Goal: Task Accomplishment & Management: Complete application form

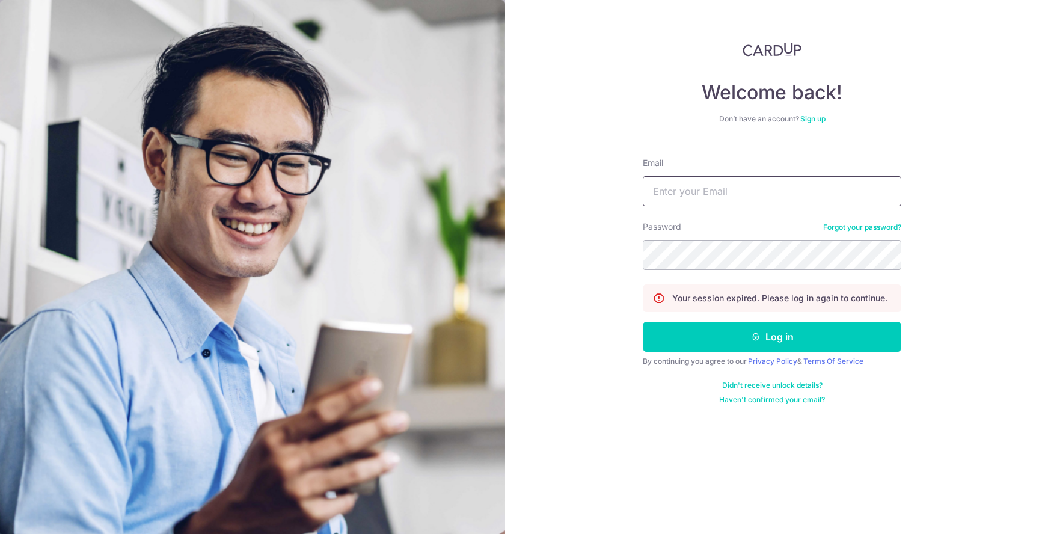
type input "[EMAIL_ADDRESS][DOMAIN_NAME]"
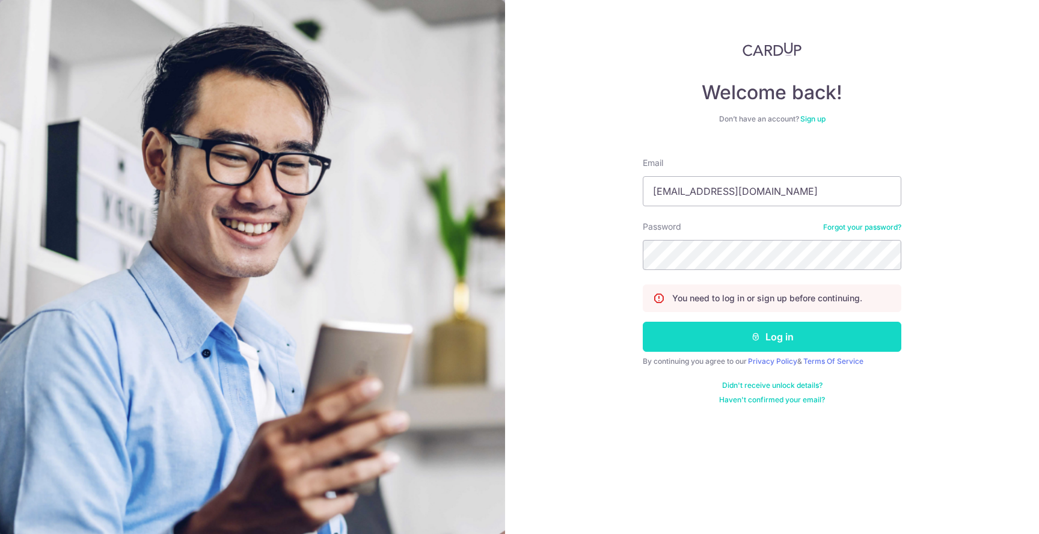
click at [771, 349] on button "Log in" at bounding box center [772, 337] width 259 height 30
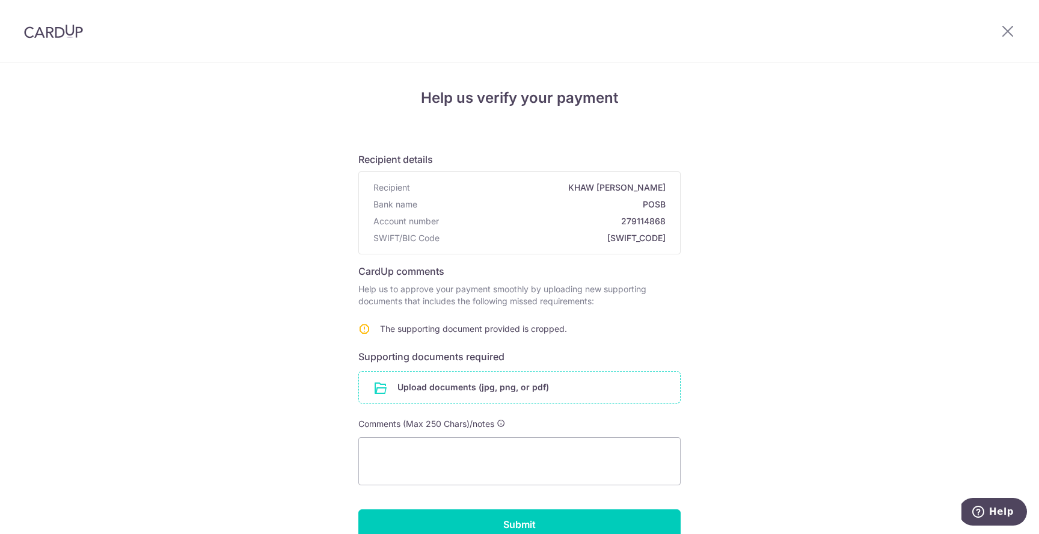
click at [514, 381] on input "file" at bounding box center [519, 387] width 321 height 31
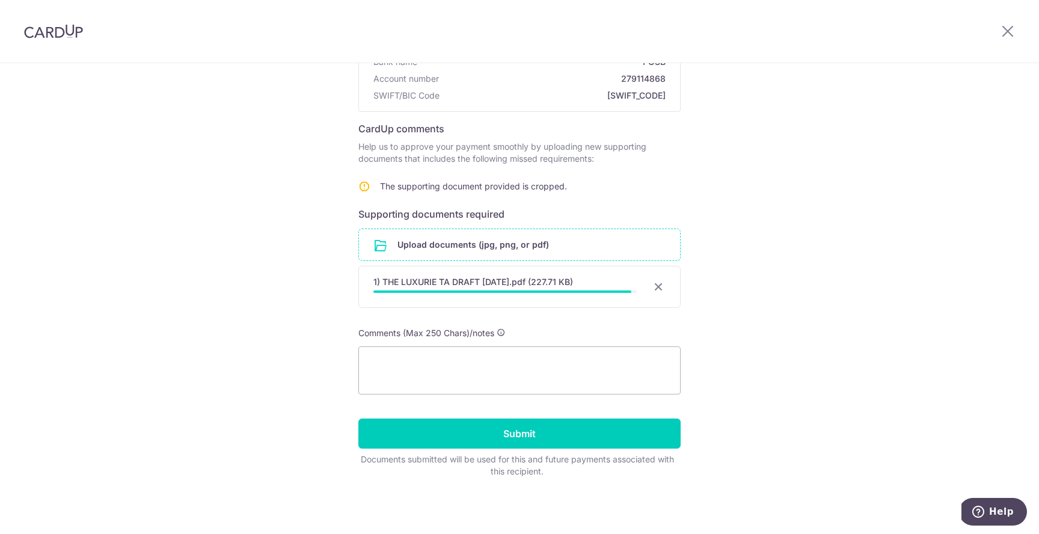
scroll to position [140, 0]
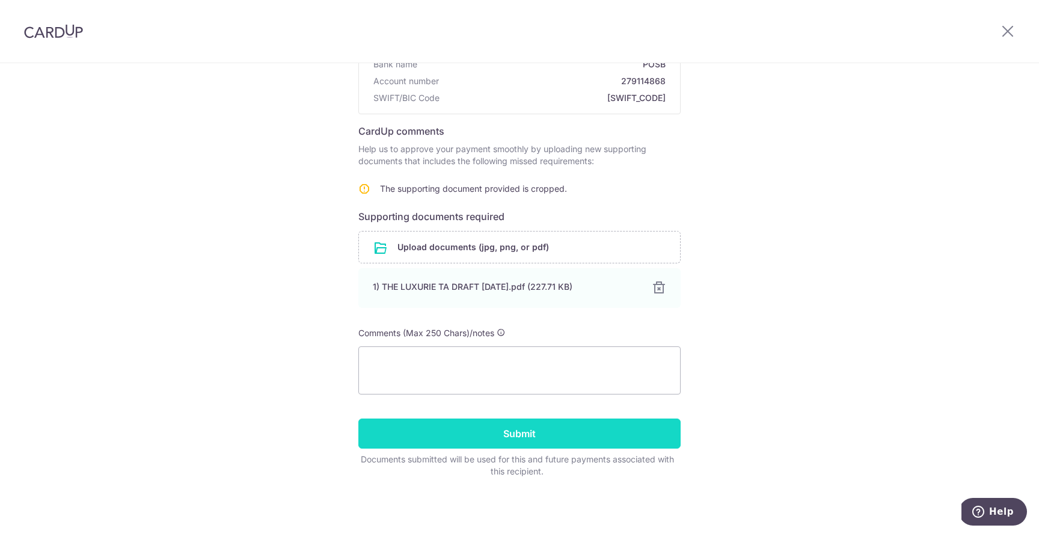
click at [566, 431] on input "Submit" at bounding box center [519, 434] width 322 height 30
